Goal: Transaction & Acquisition: Purchase product/service

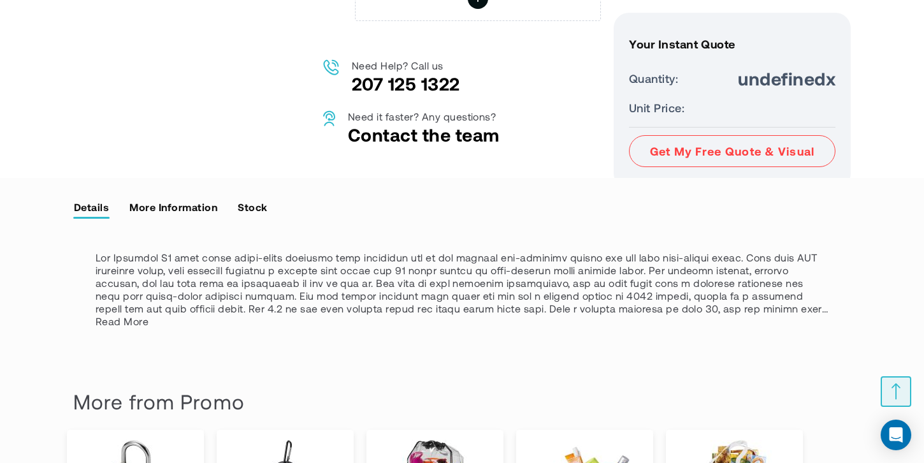
scroll to position [891, 0]
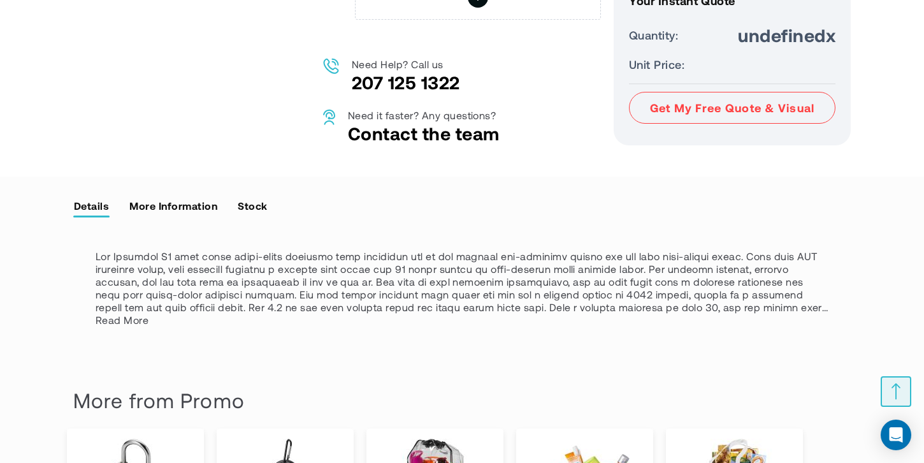
click at [191, 215] on link "More Information" at bounding box center [173, 205] width 89 height 19
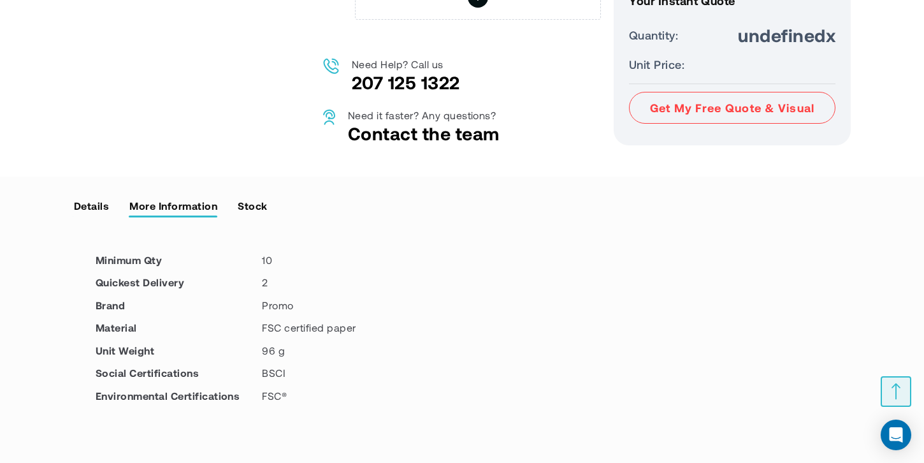
click at [96, 214] on link "Details" at bounding box center [91, 205] width 36 height 19
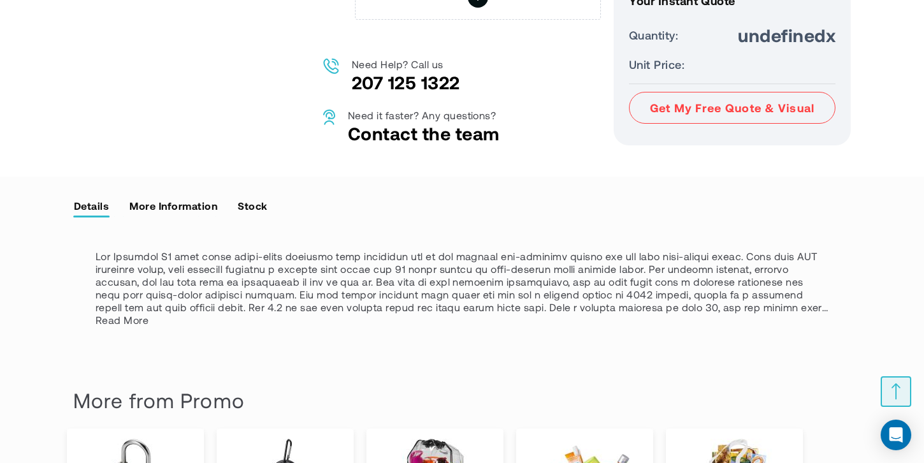
click at [172, 215] on link "More Information" at bounding box center [173, 205] width 89 height 19
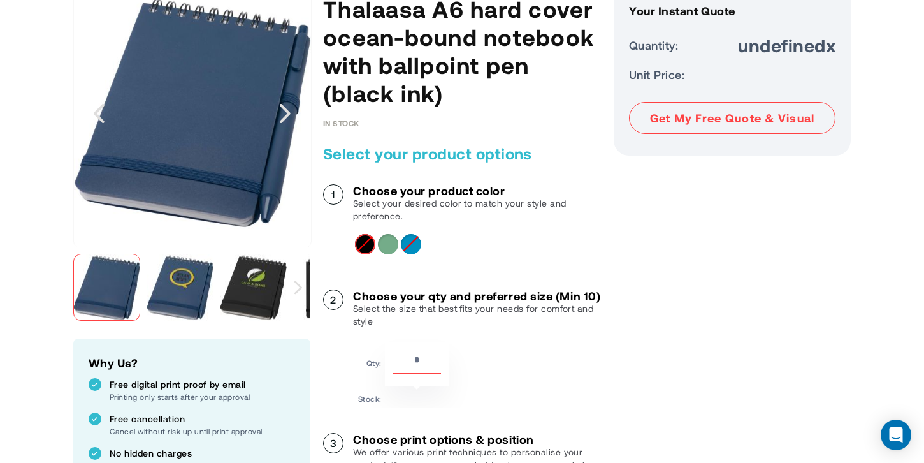
scroll to position [202, 0]
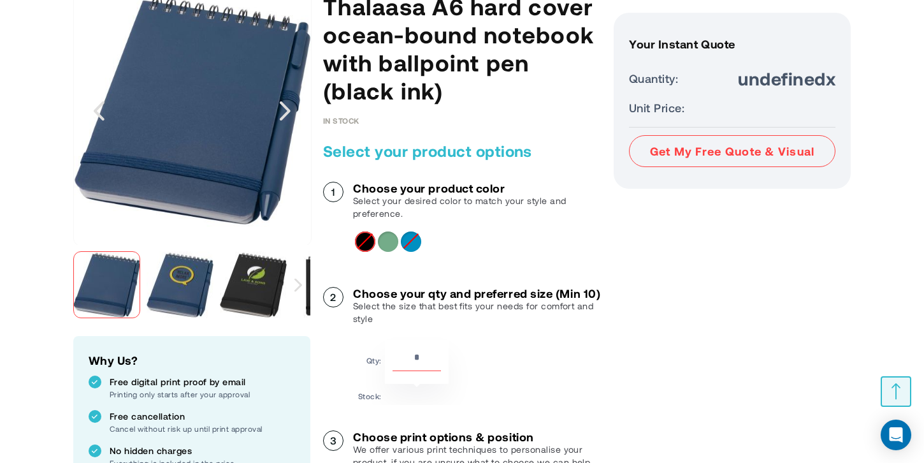
click at [416, 371] on input "**" at bounding box center [417, 360] width 48 height 22
click at [433, 370] on input "**" at bounding box center [417, 360] width 48 height 22
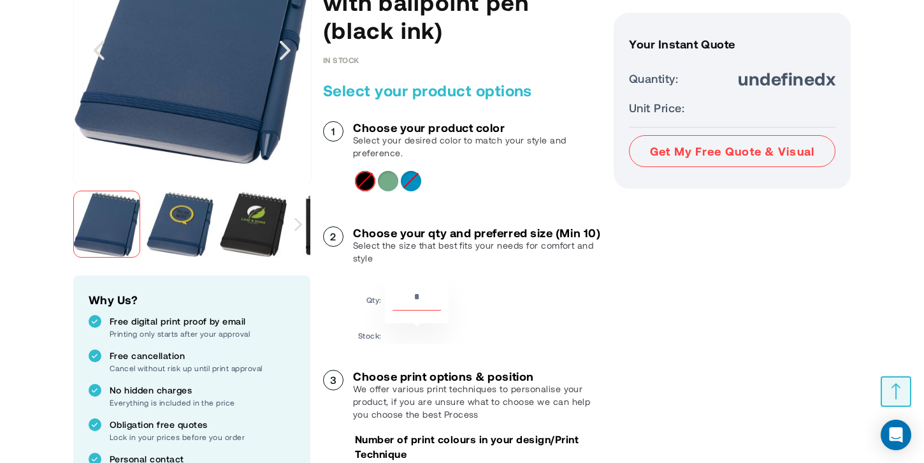
scroll to position [244, 0]
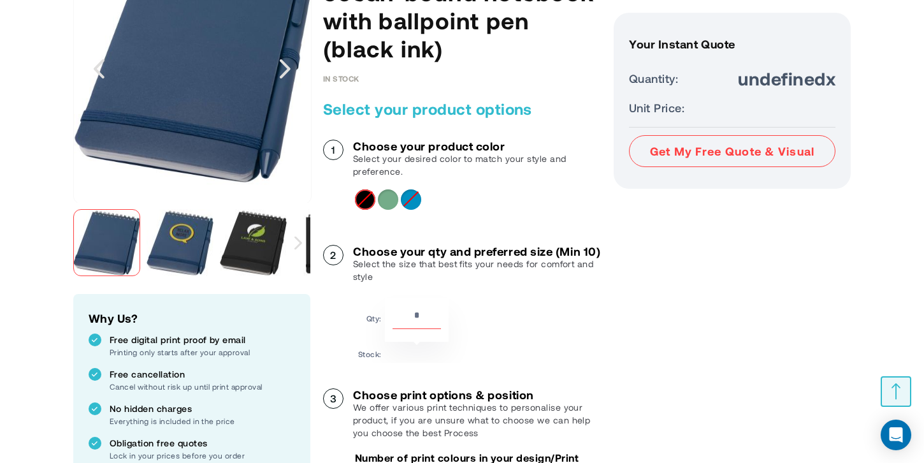
type input "*"
type input "**"
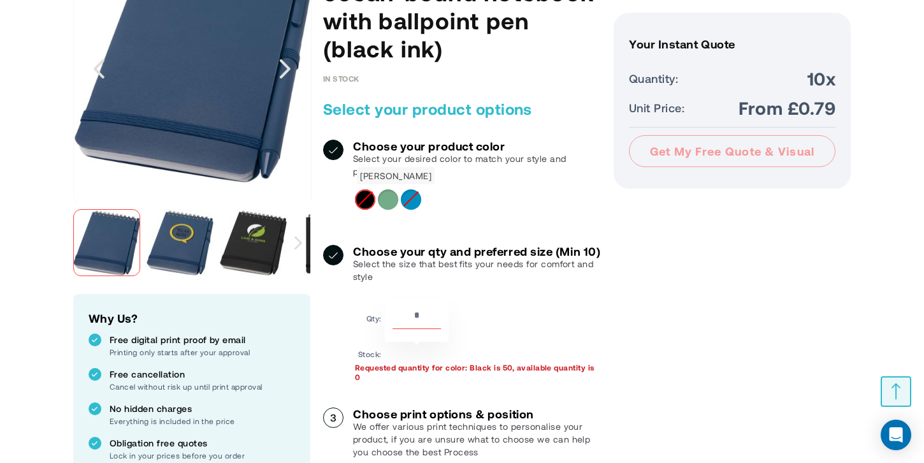
click at [386, 199] on div "Heather Green" at bounding box center [388, 199] width 20 height 20
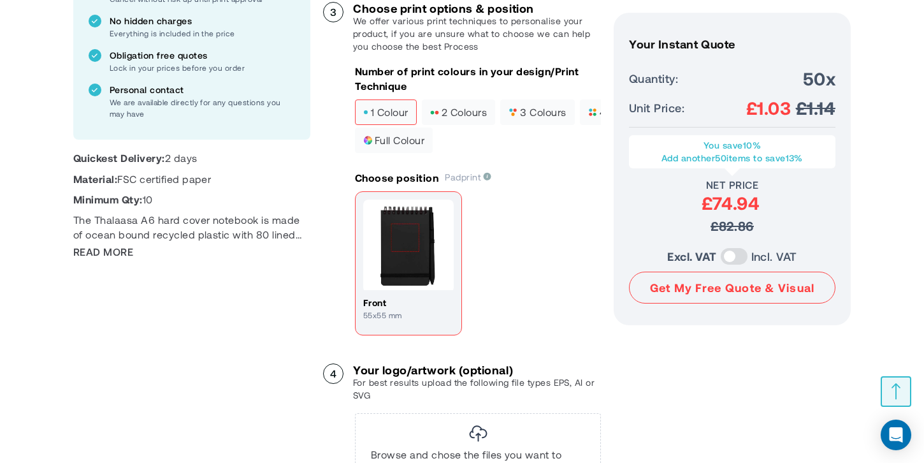
scroll to position [632, 0]
click at [471, 116] on span "2 colours" at bounding box center [458, 111] width 57 height 9
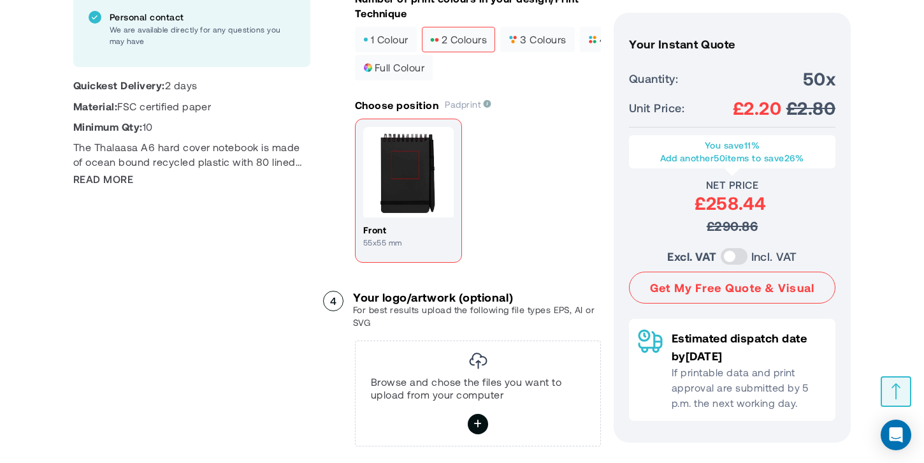
scroll to position [705, 0]
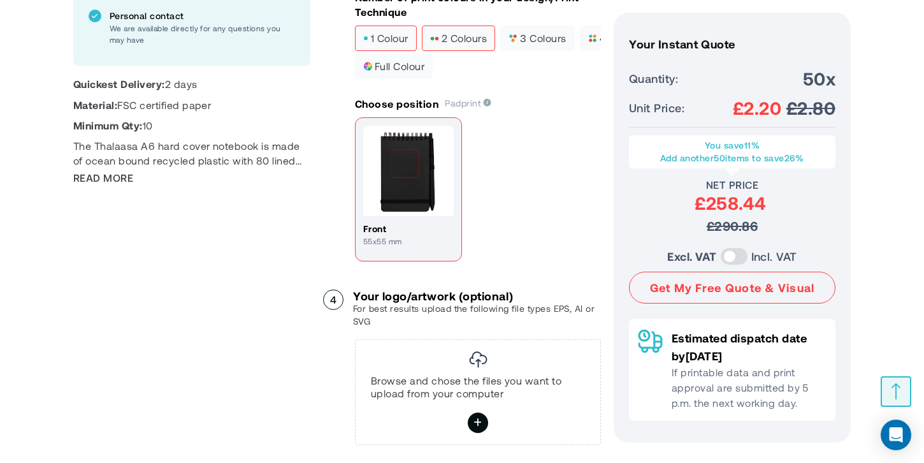
click at [396, 51] on label "1 colour" at bounding box center [386, 37] width 62 height 25
click at [463, 43] on span "2 colours" at bounding box center [458, 38] width 57 height 9
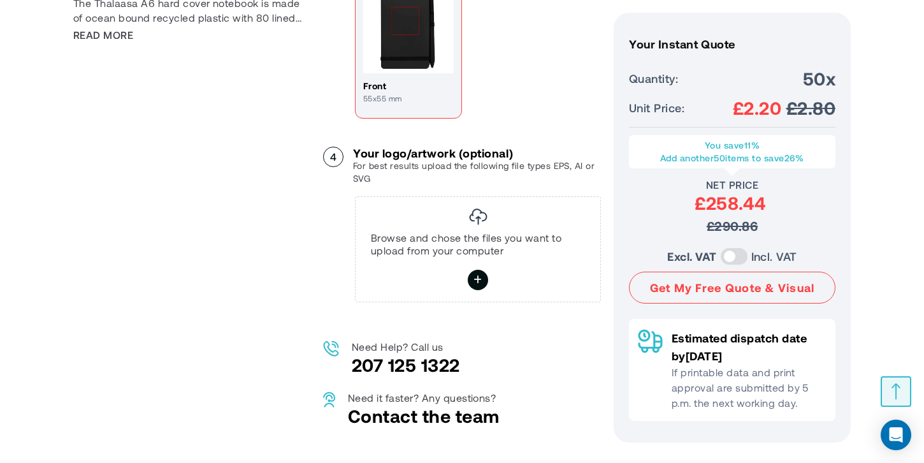
scroll to position [865, 0]
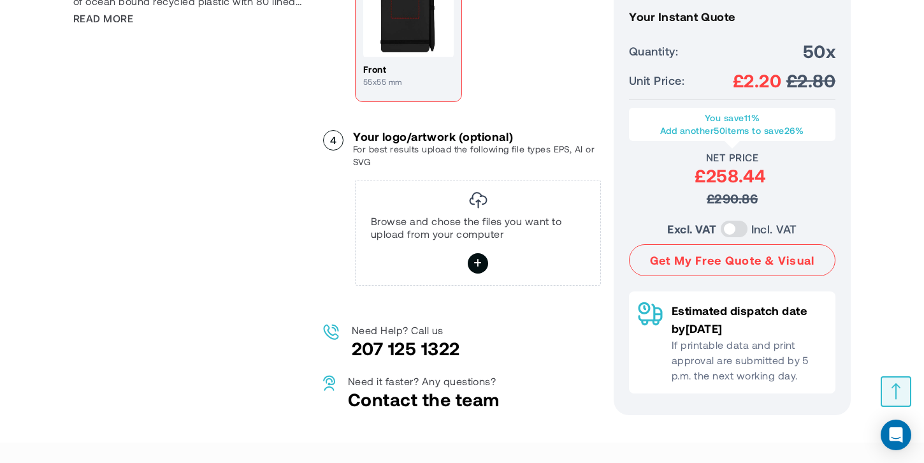
click at [540, 233] on p "Browse and chose the files you want to upload from your computer" at bounding box center [478, 227] width 214 height 25
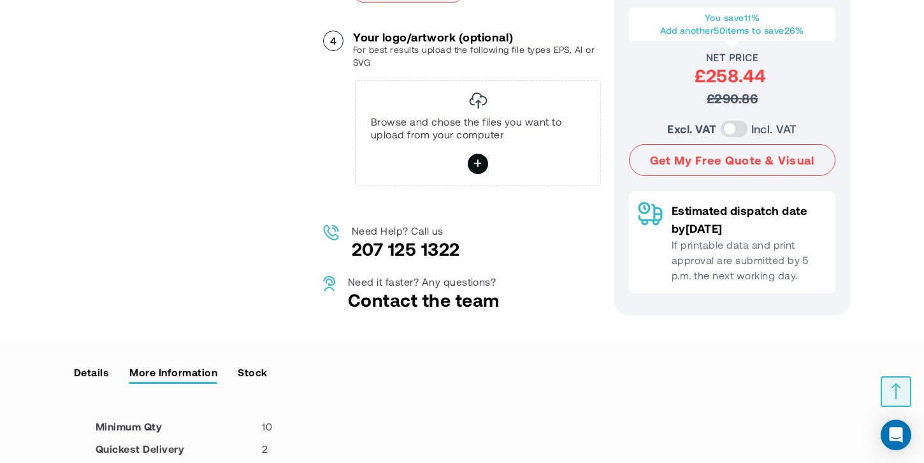
scroll to position [965, 0]
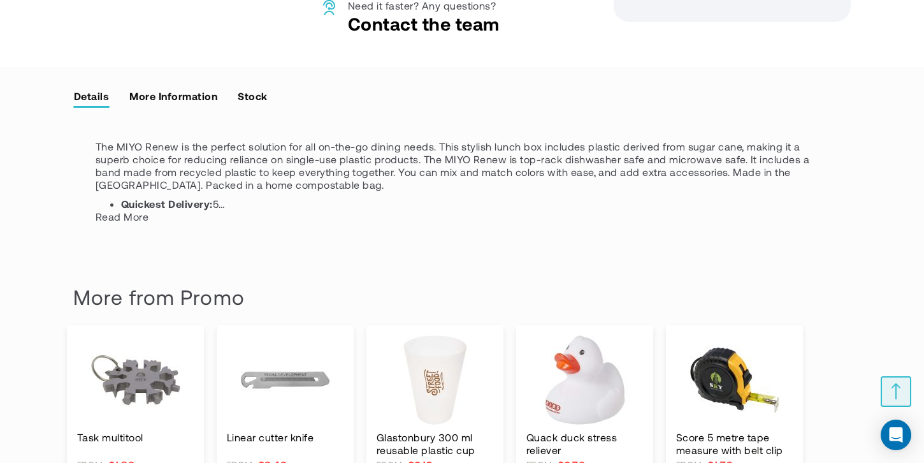
scroll to position [1198, 0]
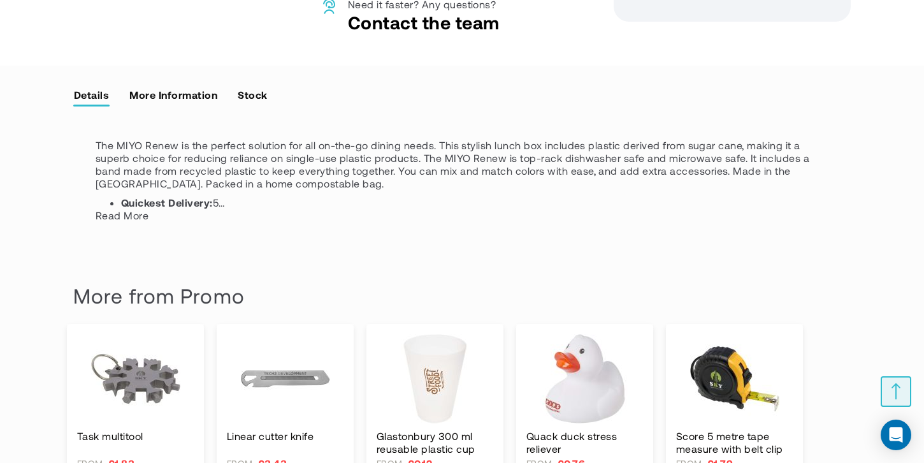
click at [179, 92] on link "More Information" at bounding box center [173, 94] width 89 height 19
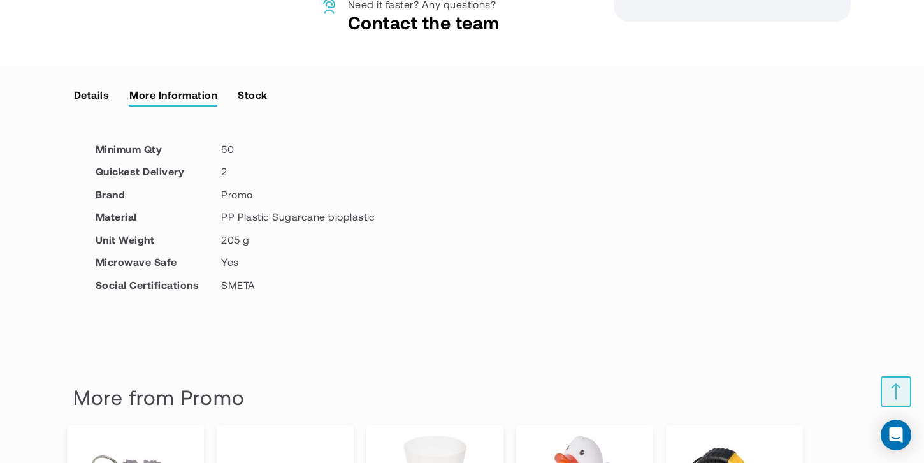
click at [254, 94] on link "Stock" at bounding box center [252, 94] width 31 height 19
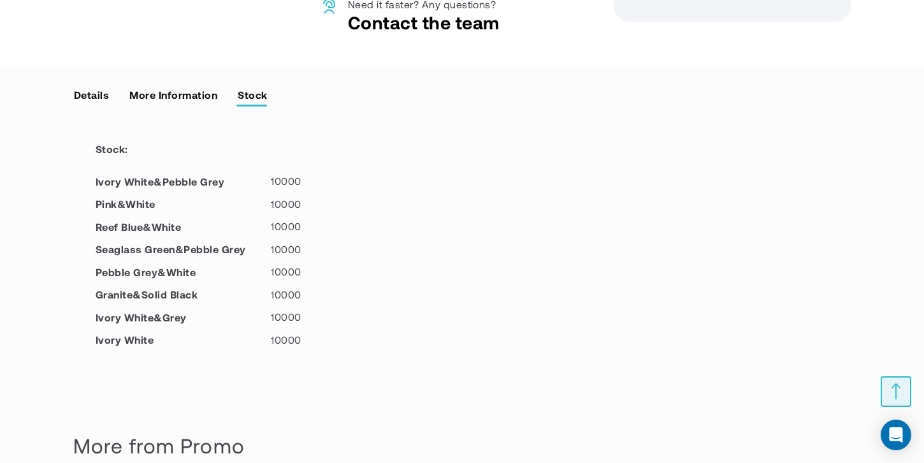
click at [90, 103] on link "Details" at bounding box center [91, 94] width 36 height 19
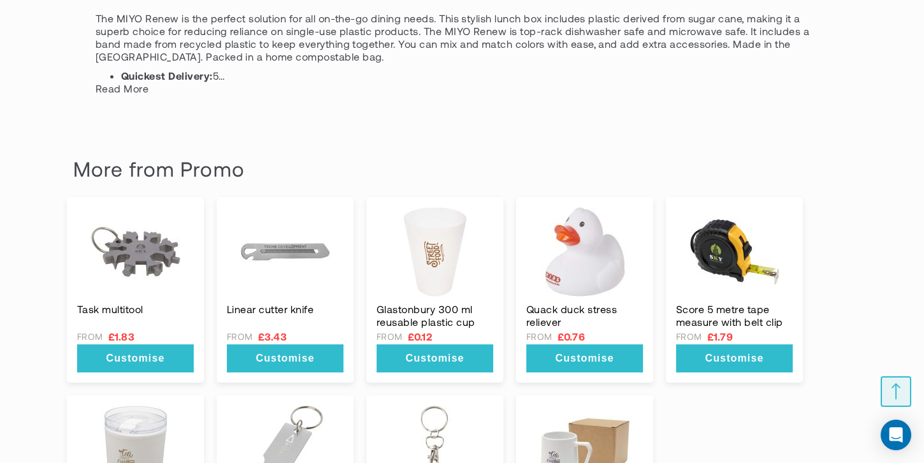
scroll to position [1265, 0]
